Goal: Transaction & Acquisition: Purchase product/service

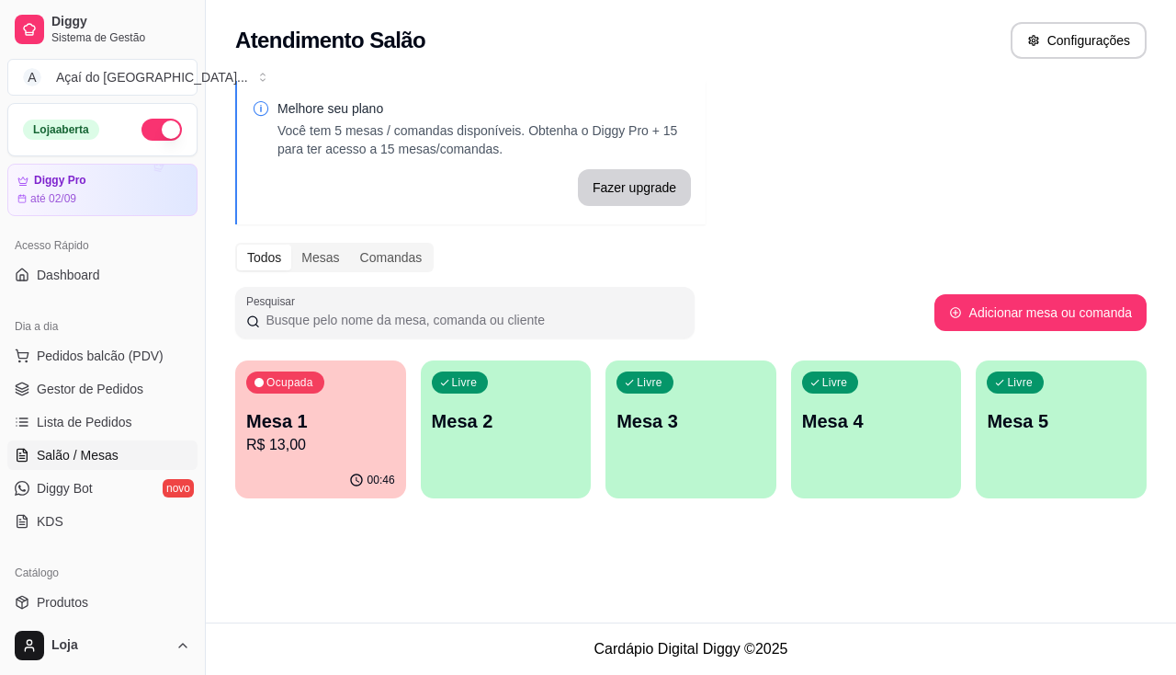
click at [524, 422] on p "Mesa 2" at bounding box center [506, 421] width 149 height 26
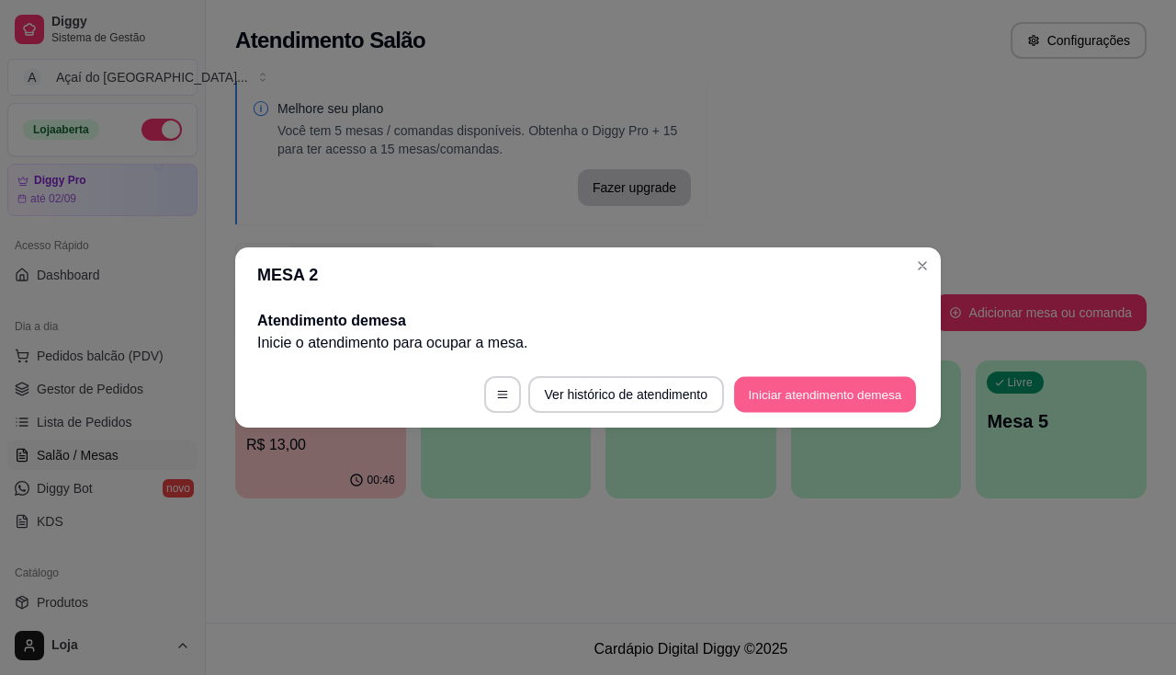
click at [757, 392] on button "Iniciar atendimento de mesa" at bounding box center [825, 395] width 182 height 36
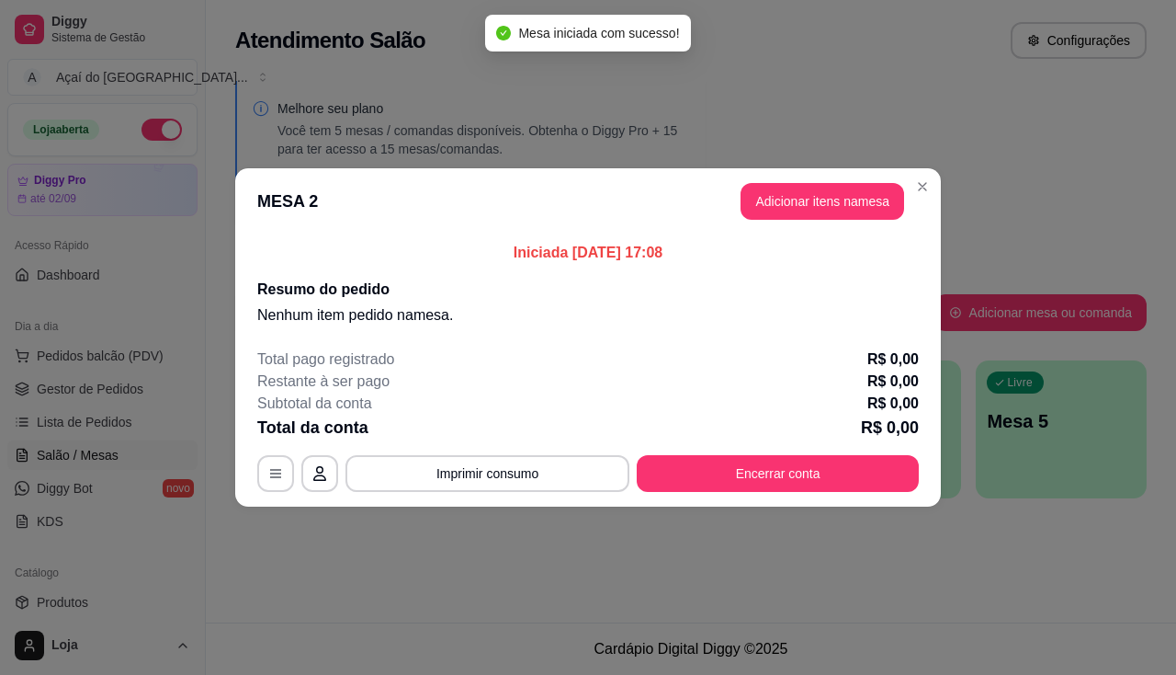
click at [811, 177] on header "MESA 2 Adicionar itens na mesa" at bounding box center [588, 201] width 706 height 66
click at [817, 194] on button "Adicionar itens na mesa" at bounding box center [823, 201] width 164 height 37
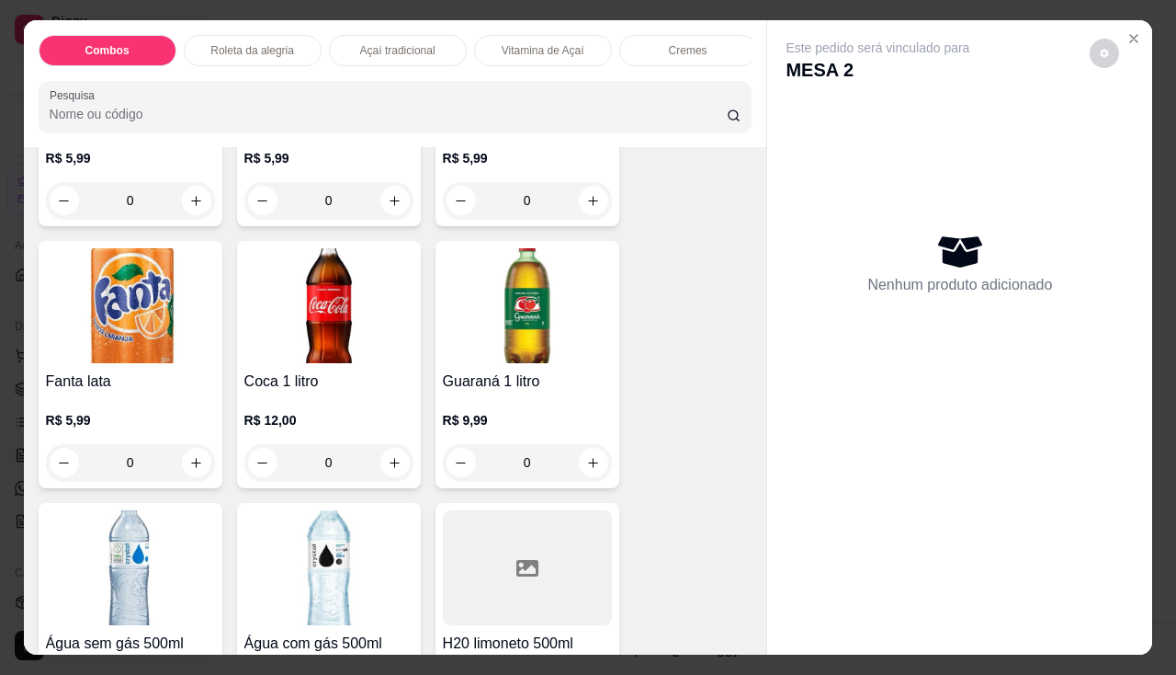
scroll to position [5423, 0]
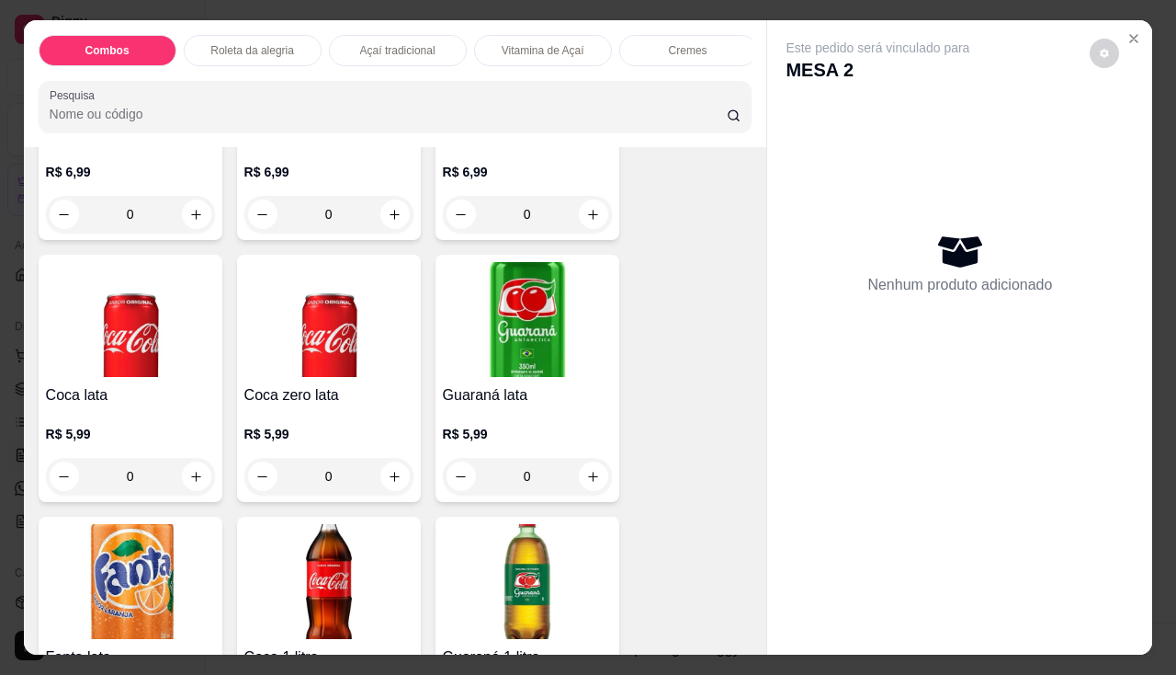
click at [318, 323] on img at bounding box center [328, 319] width 169 height 115
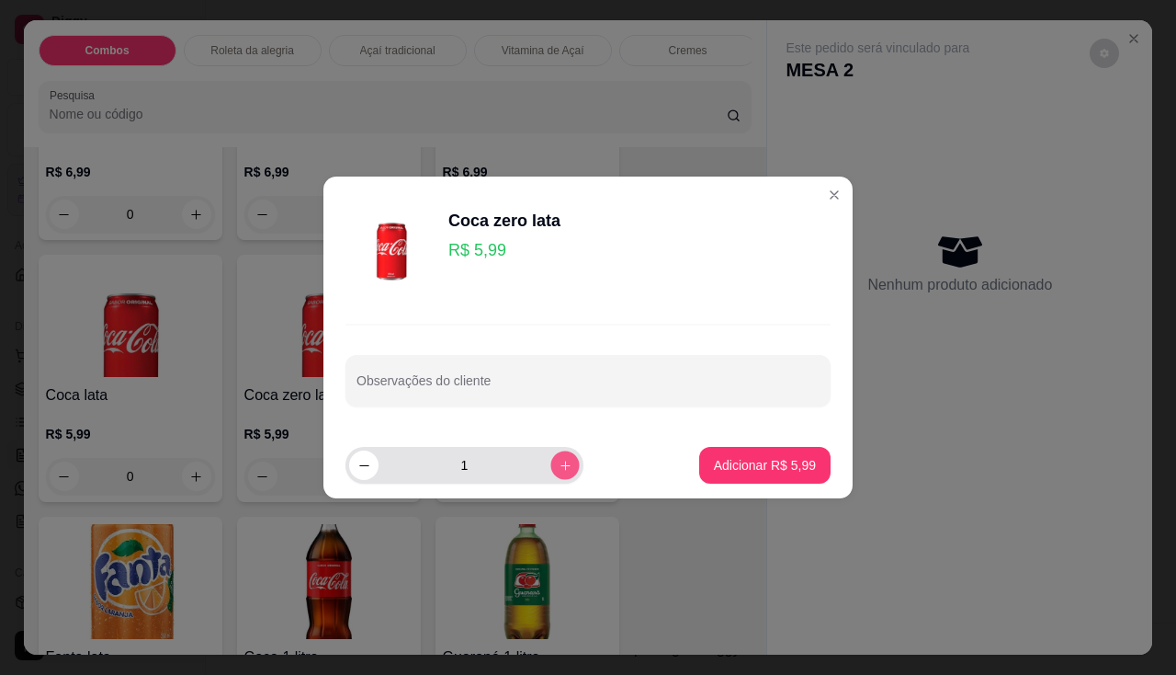
click at [559, 471] on icon "increase-product-quantity" at bounding box center [566, 466] width 14 height 14
type input "2"
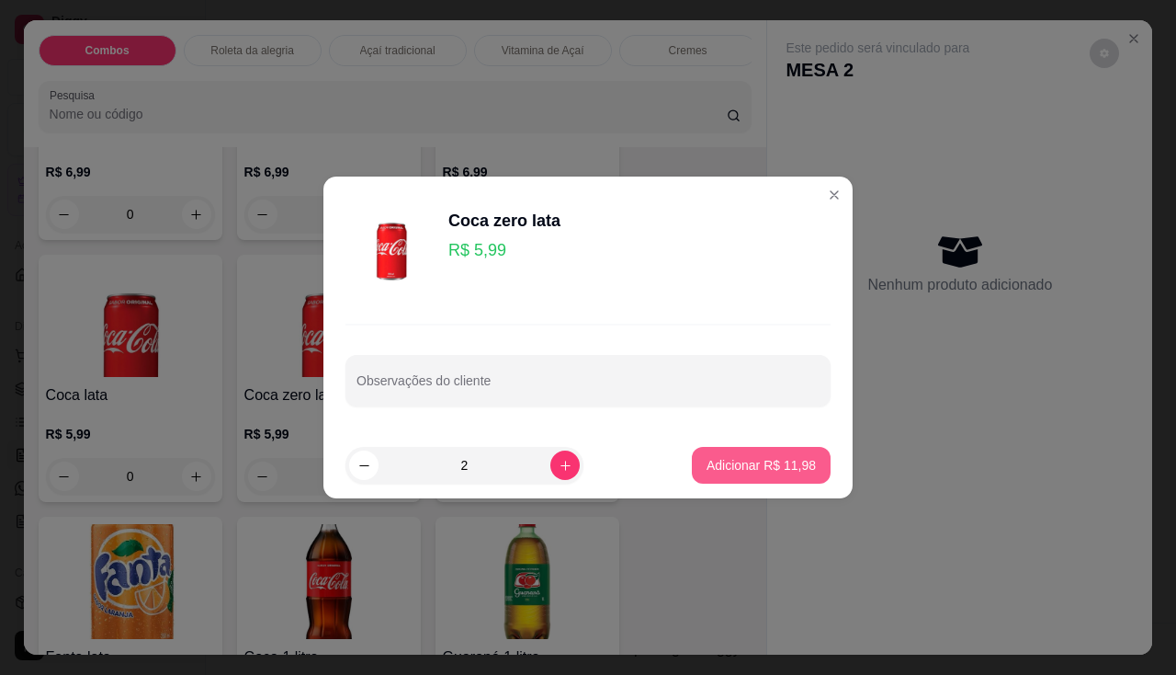
click at [735, 461] on p "Adicionar R$ 11,98" at bounding box center [761, 465] width 109 height 18
type input "2"
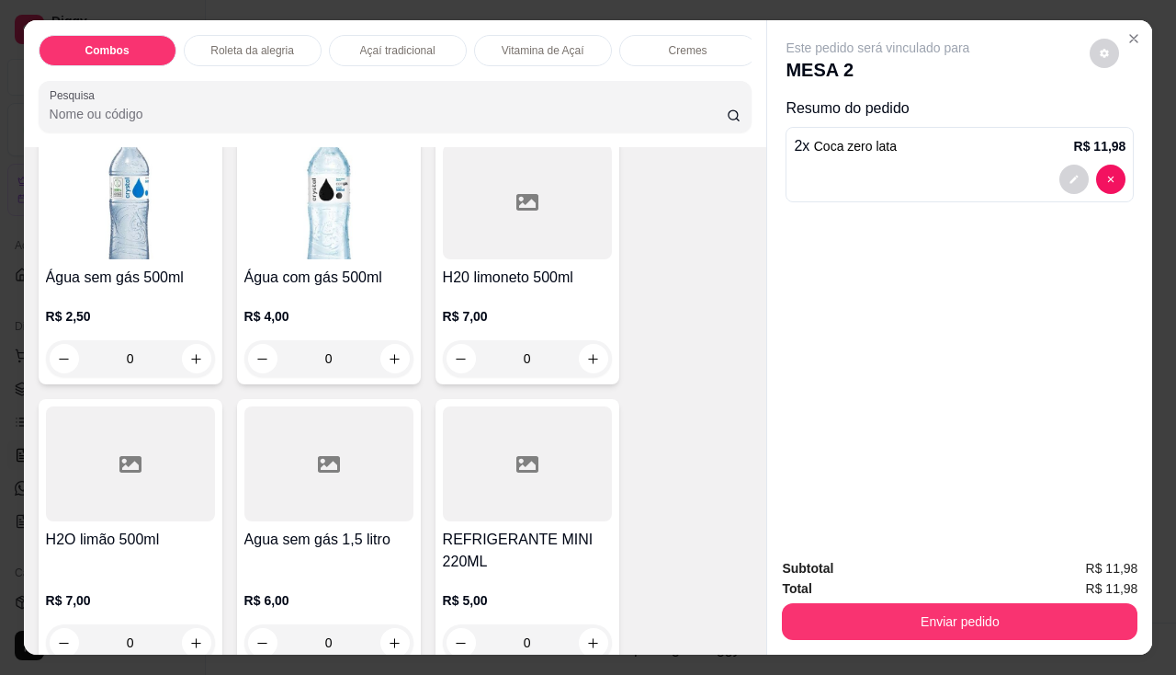
scroll to position [5974, 0]
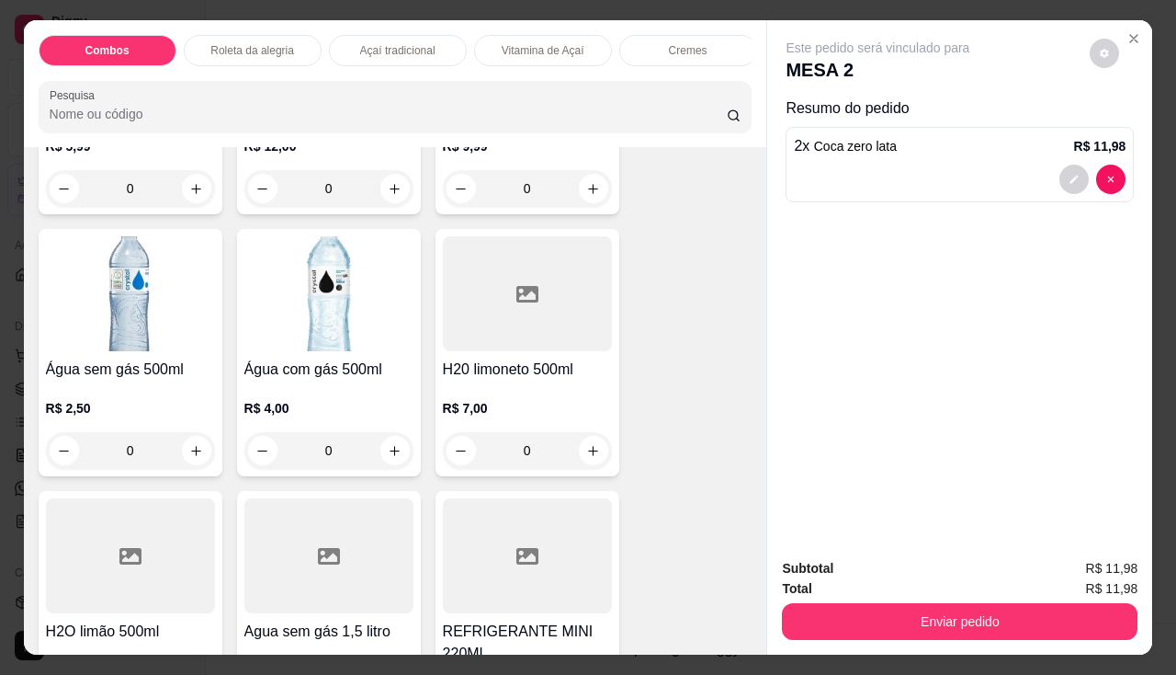
click at [117, 361] on div "Água sem gás 500ml R$ 2,50 0" at bounding box center [131, 352] width 184 height 247
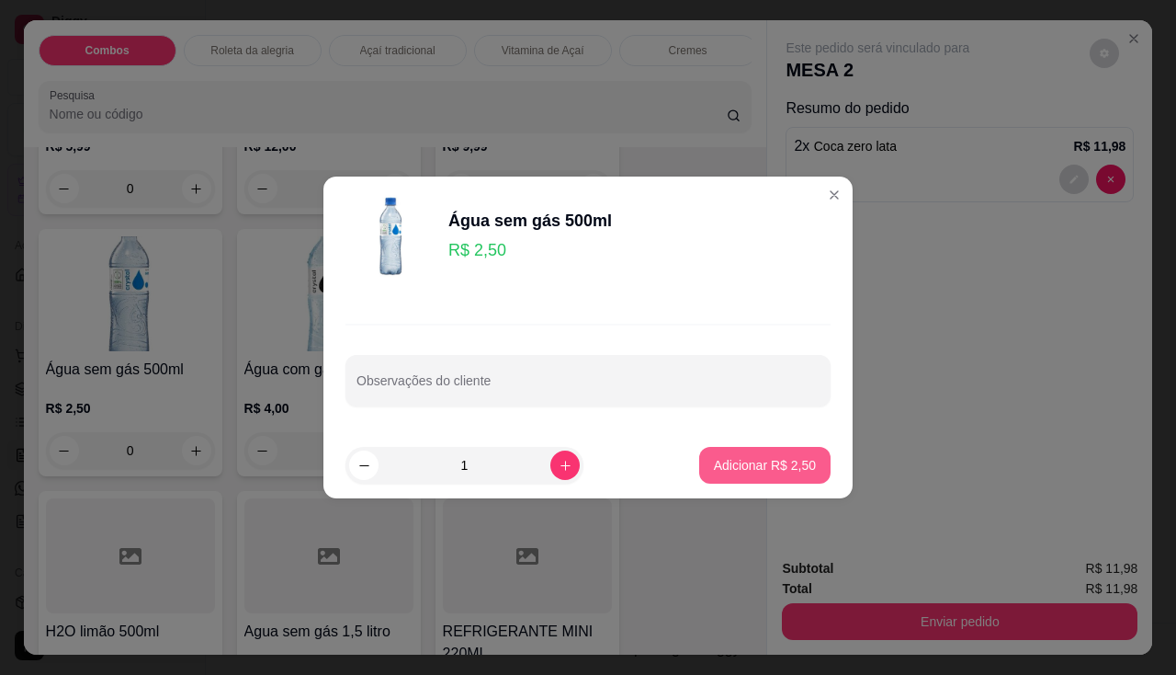
click at [719, 455] on button "Adicionar R$ 2,50" at bounding box center [764, 465] width 131 height 37
type input "1"
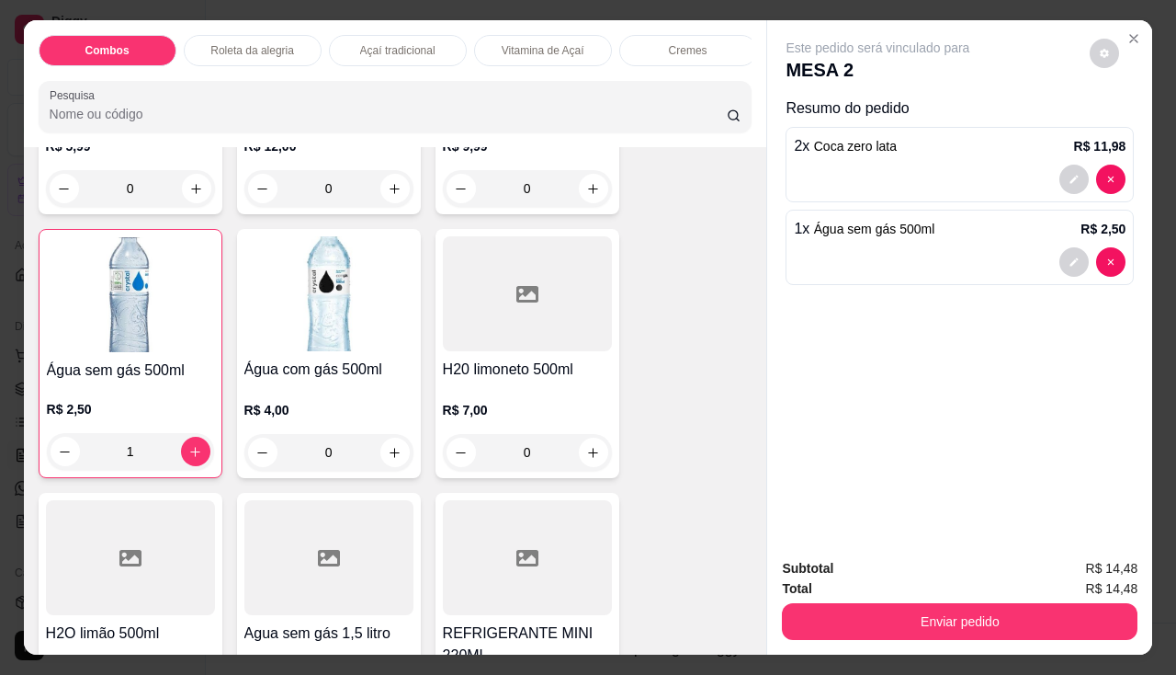
click at [892, 578] on div "Total R$ 14,48" at bounding box center [960, 588] width 356 height 20
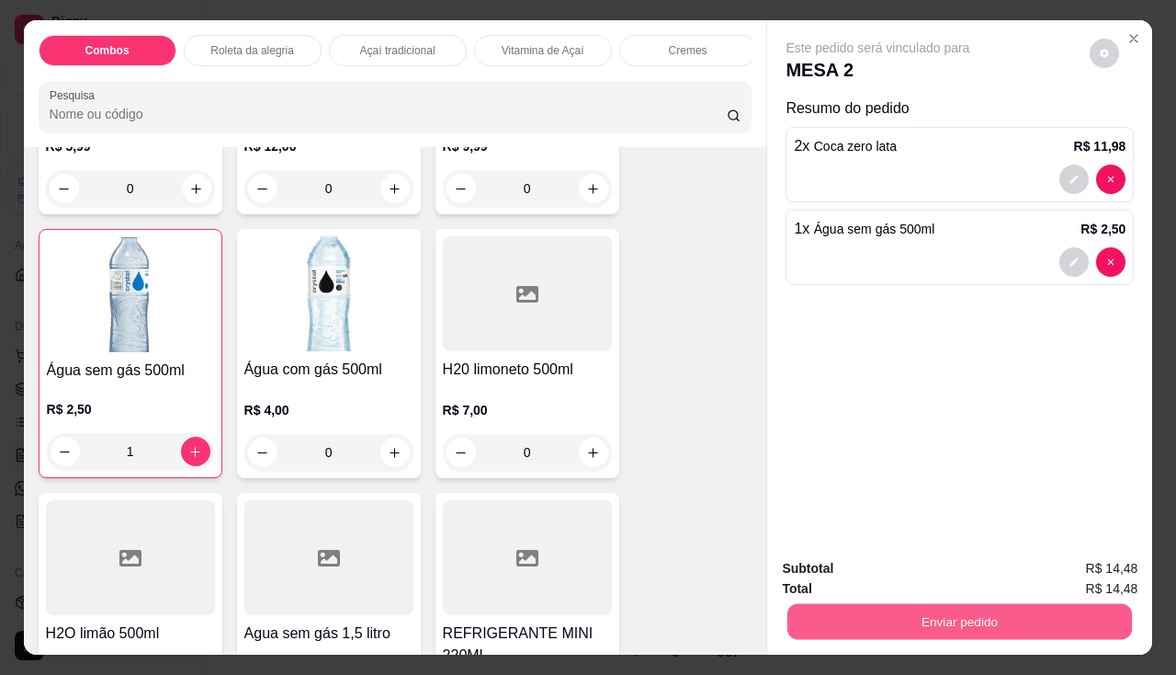
click at [899, 618] on button "Enviar pedido" at bounding box center [960, 622] width 345 height 36
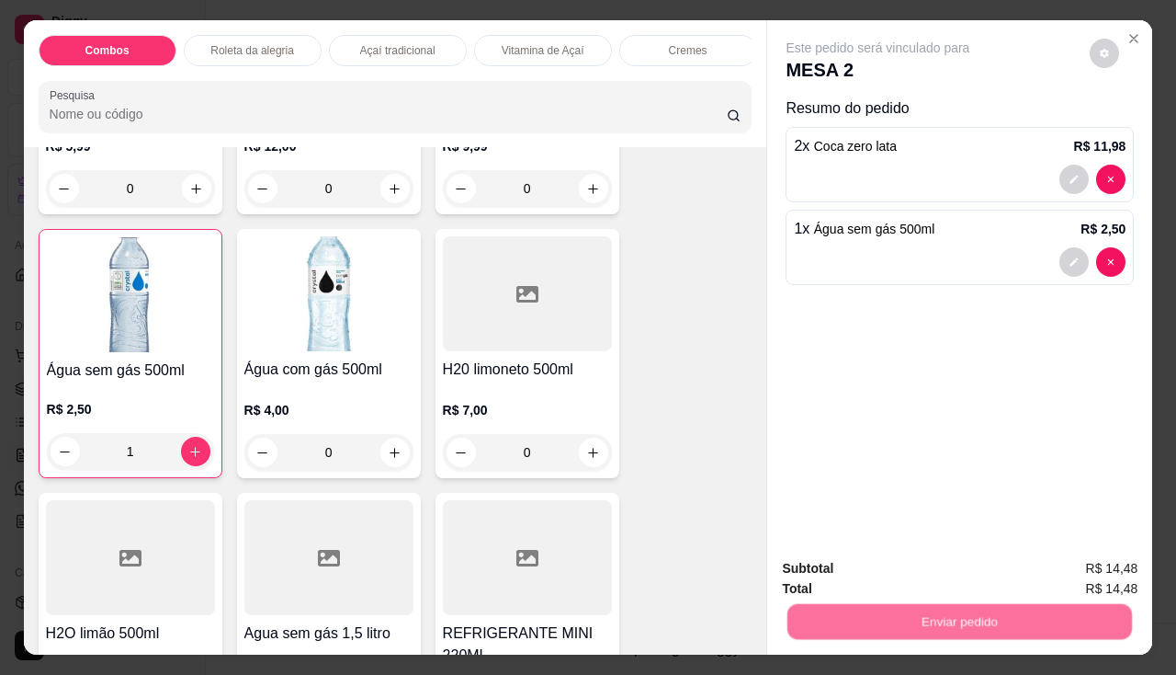
click at [893, 572] on button "Não registrar e enviar pedido" at bounding box center [899, 569] width 191 height 35
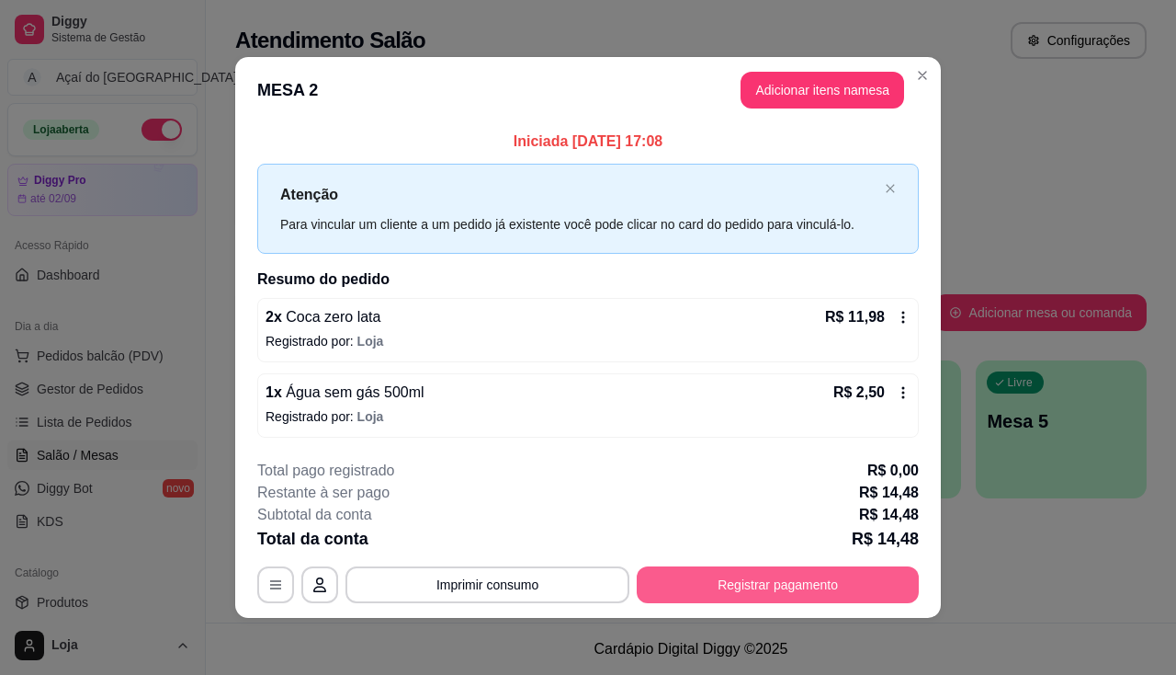
click at [724, 571] on button "Registrar pagamento" at bounding box center [778, 584] width 282 height 37
click at [690, 583] on button "Registrar pagamento" at bounding box center [779, 584] width 274 height 36
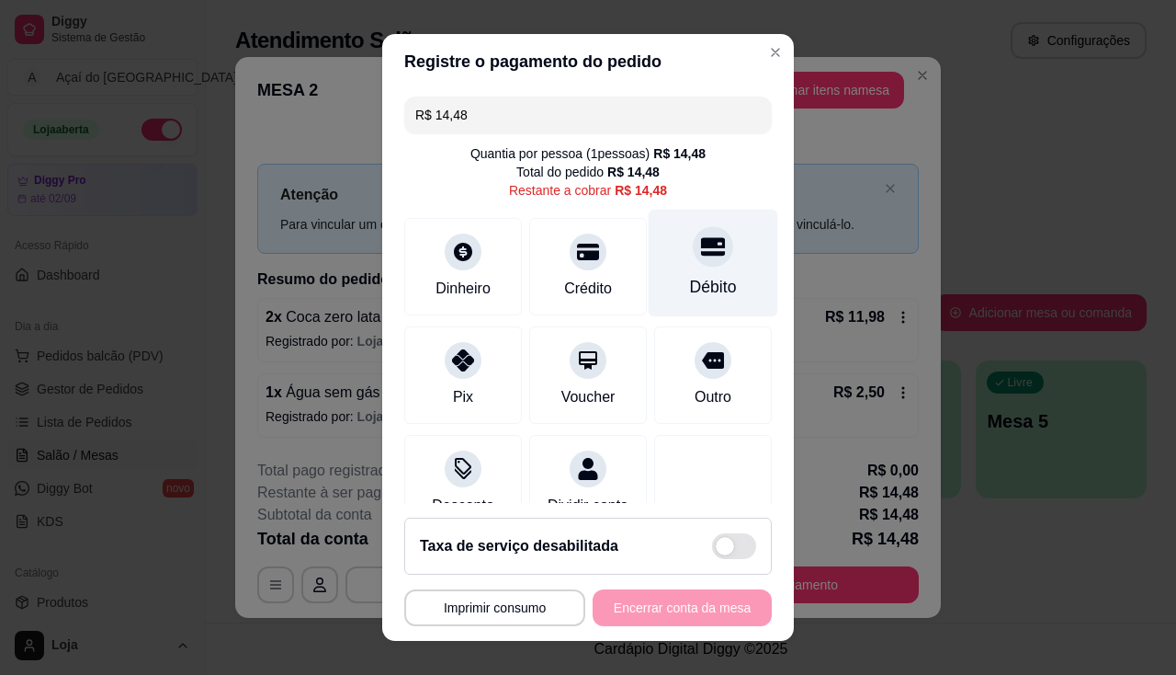
click at [649, 257] on div "Débito" at bounding box center [714, 263] width 130 height 108
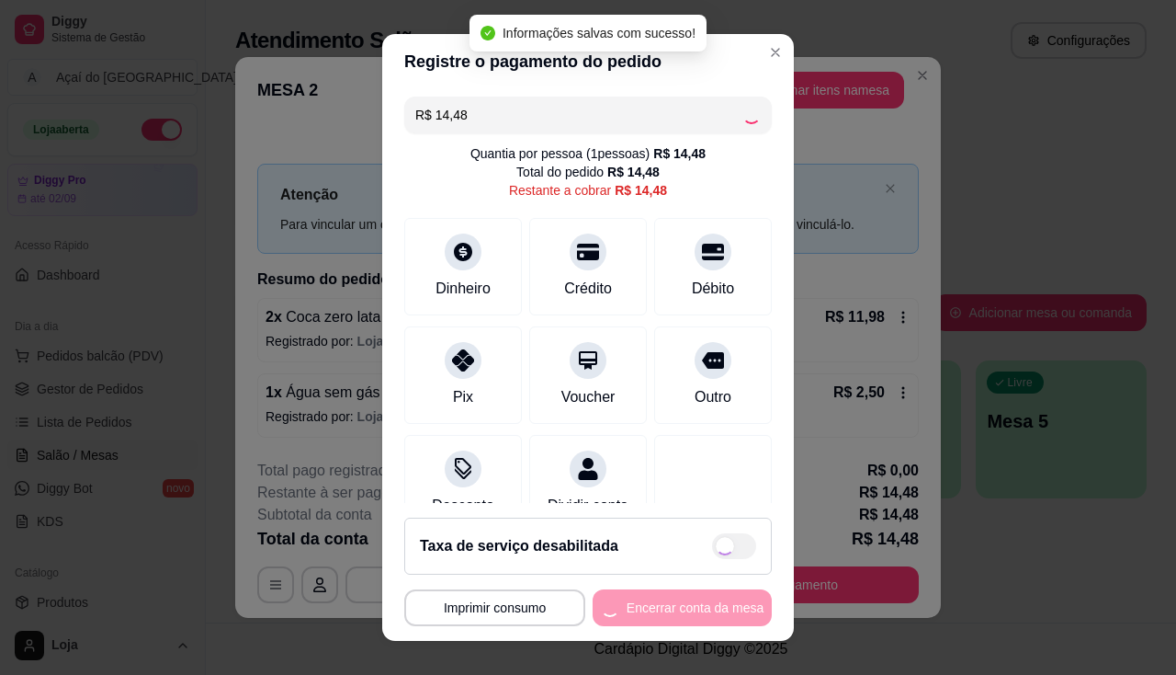
type input "R$ 0,00"
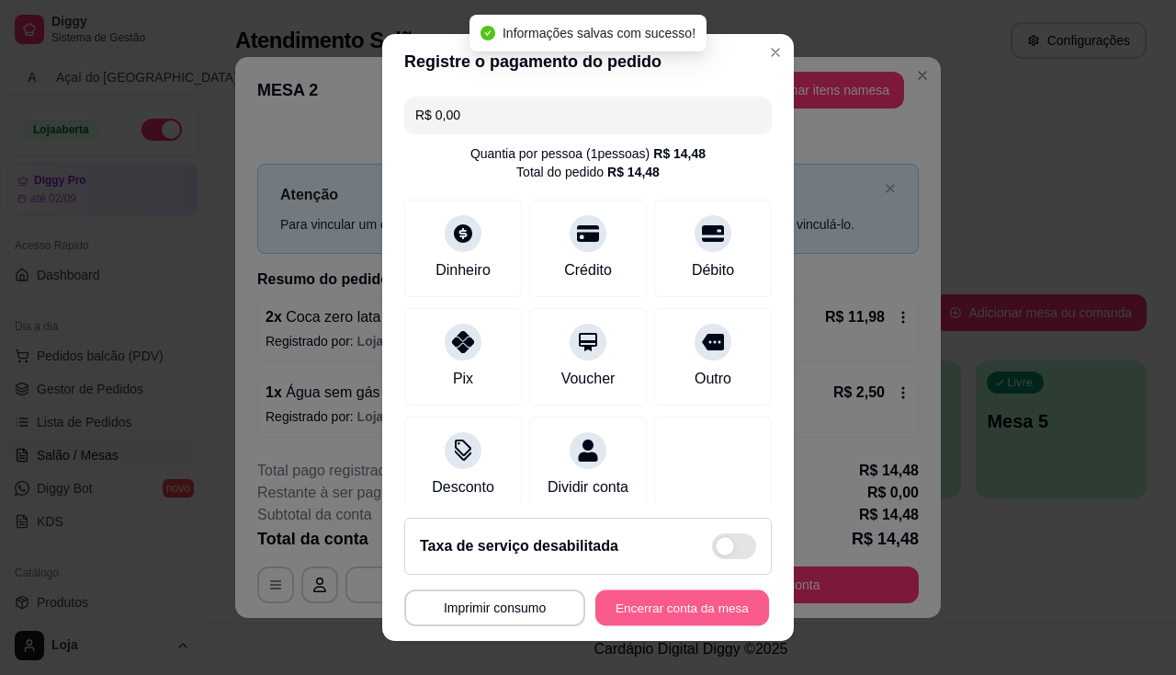
click at [650, 615] on button "Encerrar conta da mesa" at bounding box center [683, 608] width 174 height 36
